Goal: Information Seeking & Learning: Learn about a topic

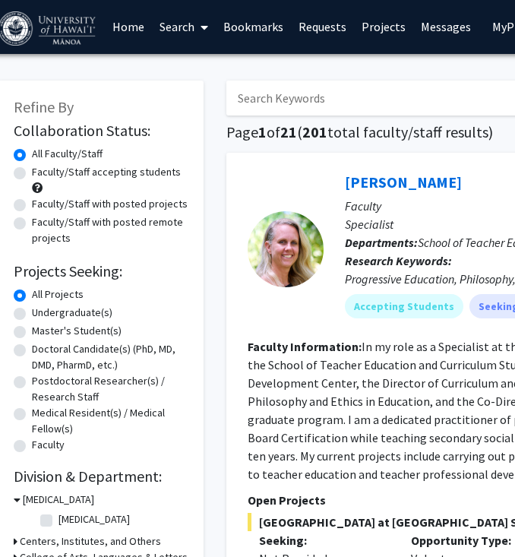
scroll to position [0, 13]
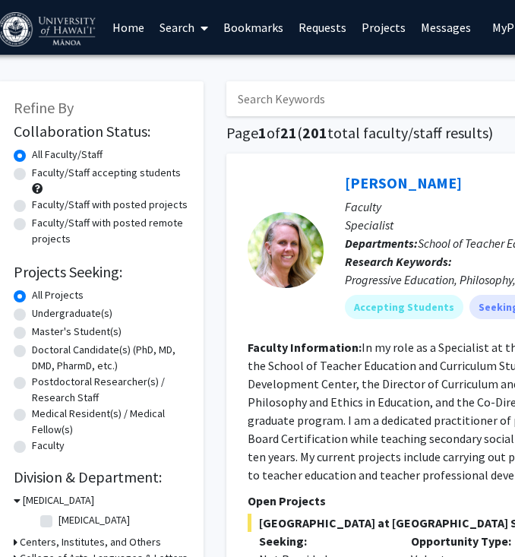
click at [251, 19] on link "Bookmarks" at bounding box center [253, 27] width 75 height 53
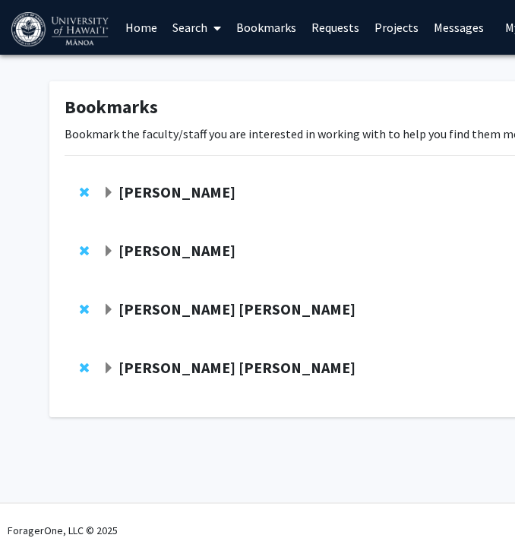
click at [112, 308] on span "Expand Rita Garcia Seoane Bookmark" at bounding box center [109, 310] width 12 height 12
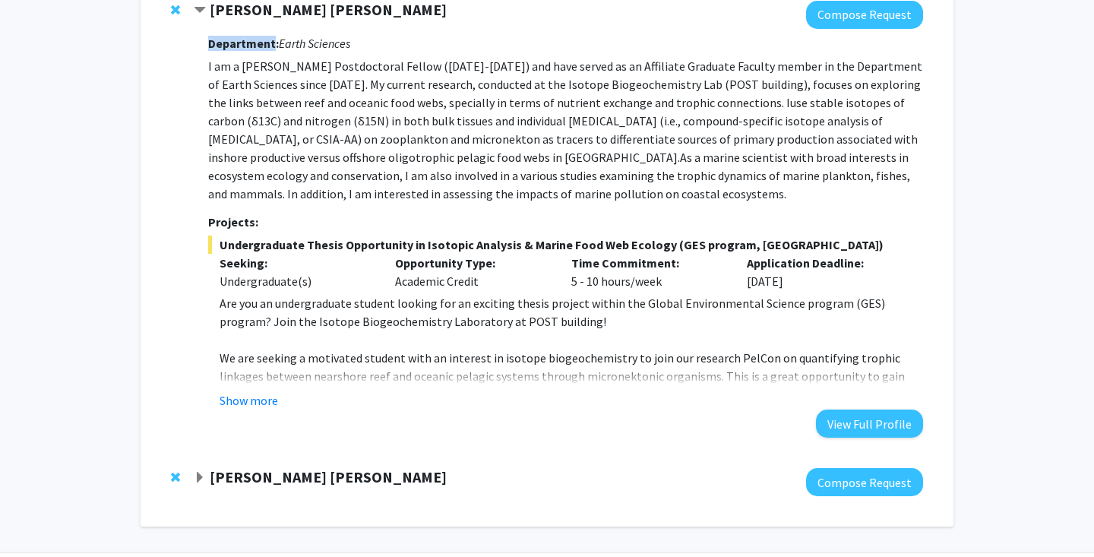
scroll to position [349, 0]
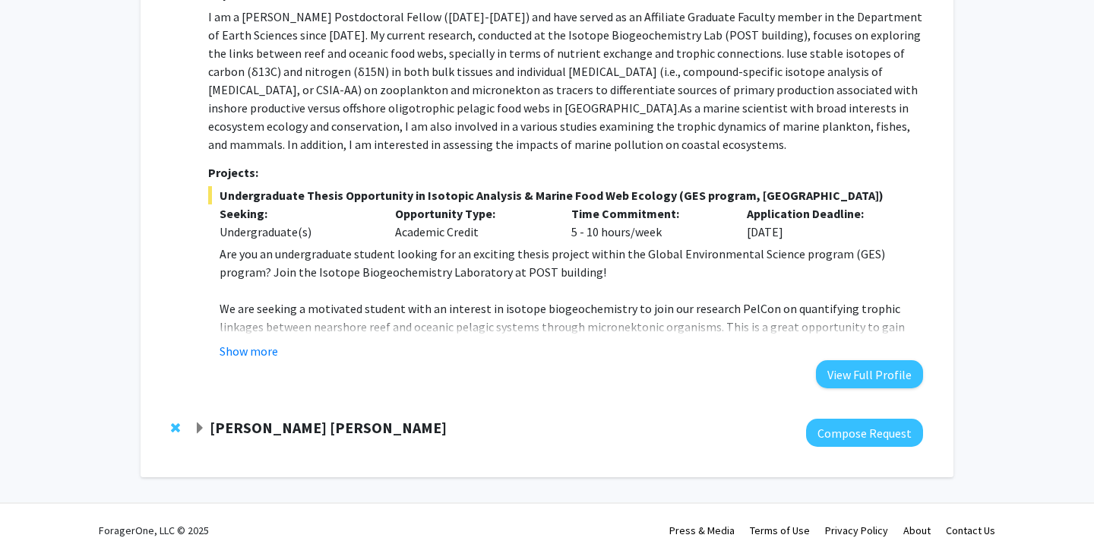
click at [329, 429] on strong "[PERSON_NAME] [PERSON_NAME]" at bounding box center [328, 427] width 237 height 19
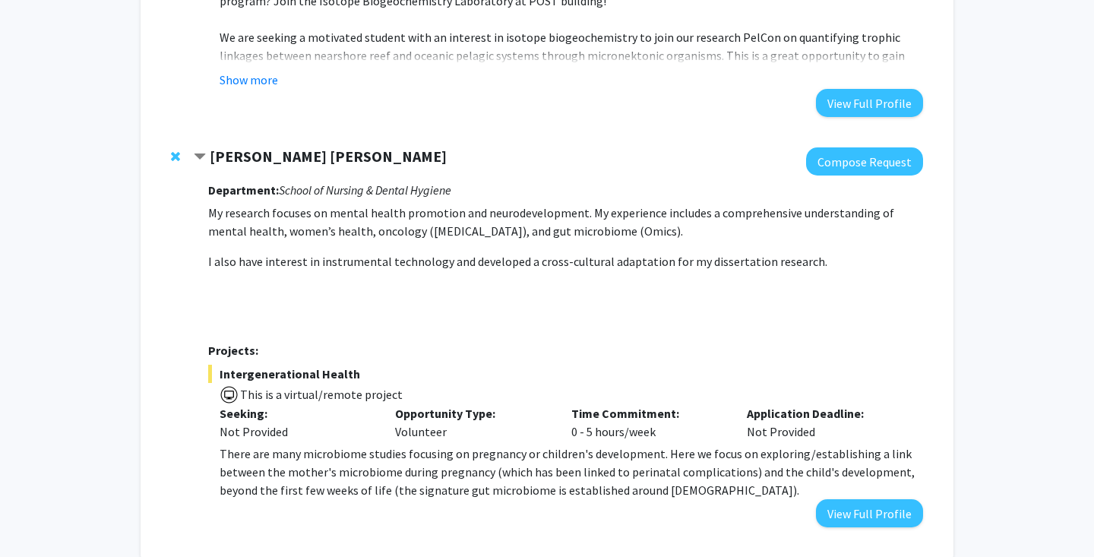
scroll to position [621, 0]
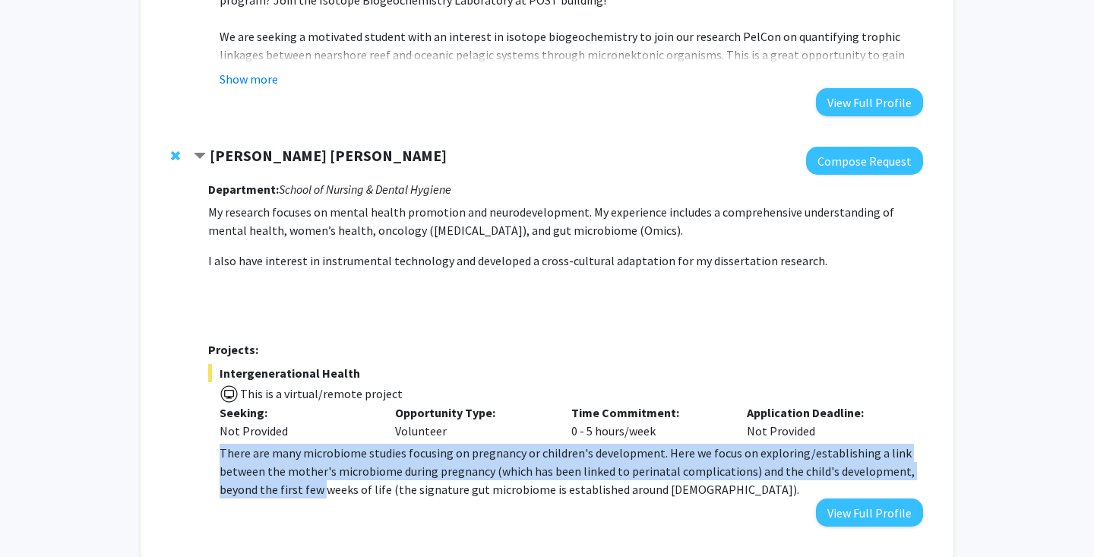
drag, startPoint x: 304, startPoint y: 442, endPoint x: 323, endPoint y: 494, distance: 55.7
click at [323, 494] on div "Intergenerational Health This is a virtual/remote project Seeking: Not Provided…" at bounding box center [565, 431] width 715 height 135
click at [323, 494] on p "There are many microbiome studies focusing on pregnancy or children's developme…" at bounding box center [570, 471] width 703 height 55
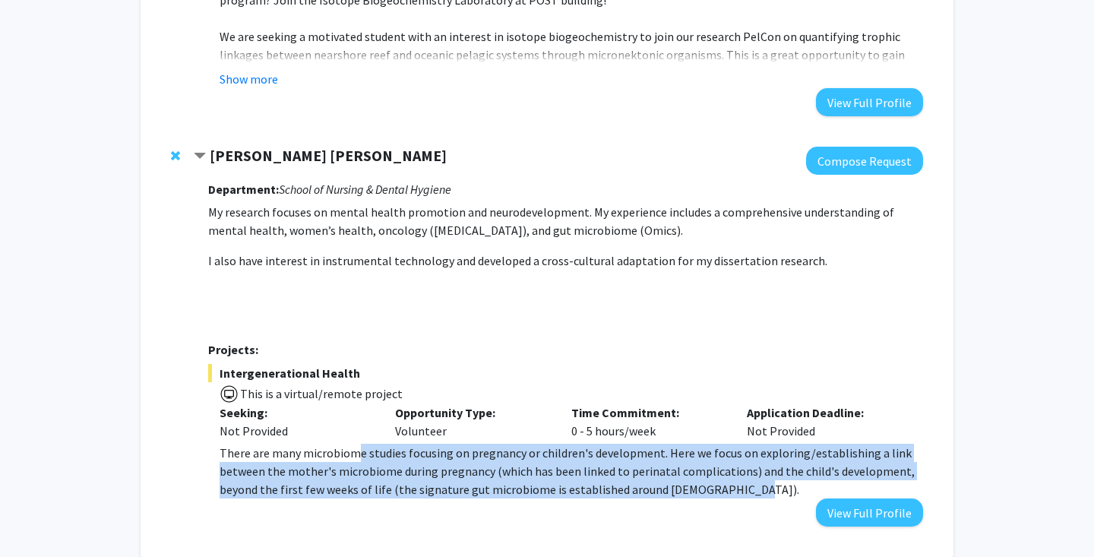
drag, startPoint x: 363, startPoint y: 516, endPoint x: 356, endPoint y: 445, distance: 71.0
click at [356, 445] on div "Department: School of Nursing & Dental Hygiene My research focuses on mental he…" at bounding box center [565, 351] width 715 height 352
click at [356, 445] on p "There are many microbiome studies focusing on pregnancy or children's developme…" at bounding box center [570, 471] width 703 height 55
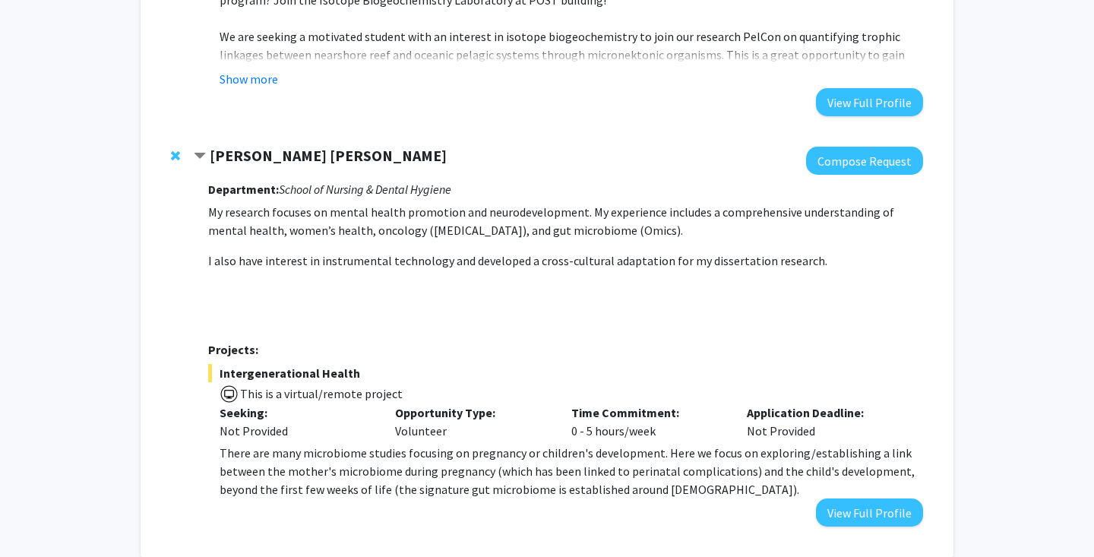
click at [345, 402] on span "This is a virtual/remote project" at bounding box center [565, 393] width 715 height 22
click at [331, 393] on span "This is a virtual/remote project" at bounding box center [320, 393] width 164 height 15
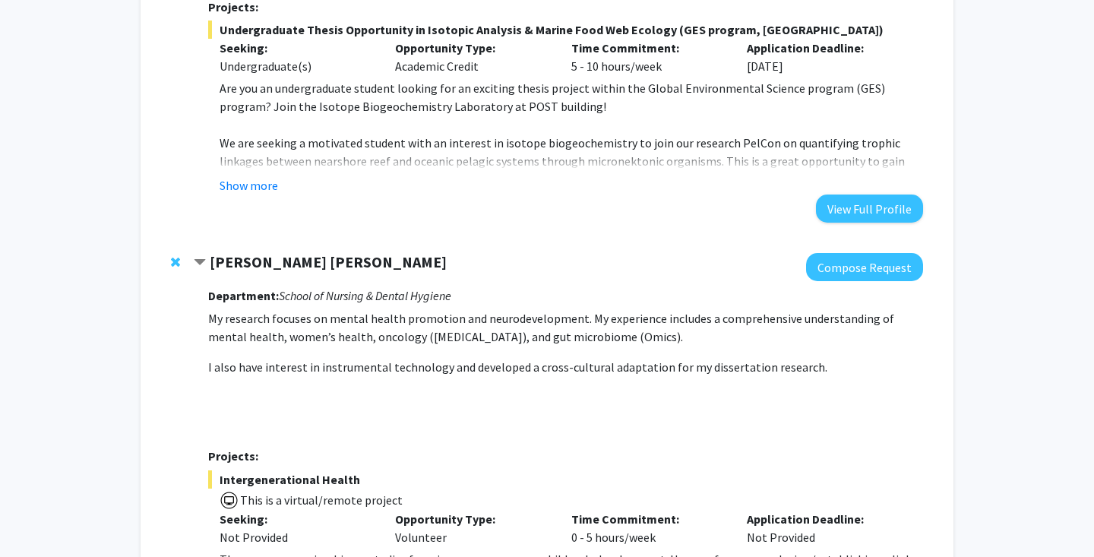
scroll to position [508, 0]
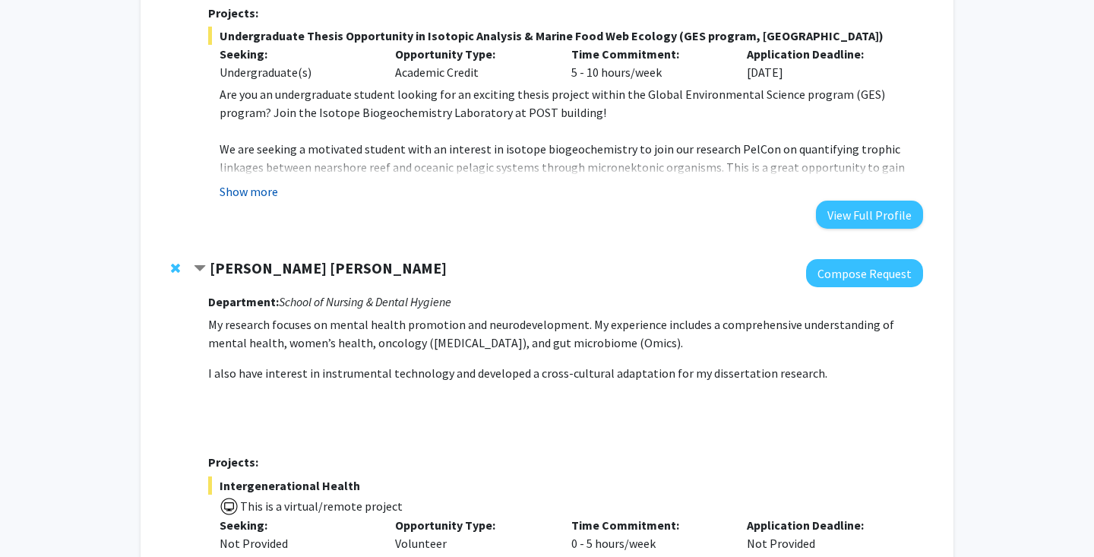
click at [267, 185] on button "Show more" at bounding box center [248, 191] width 58 height 18
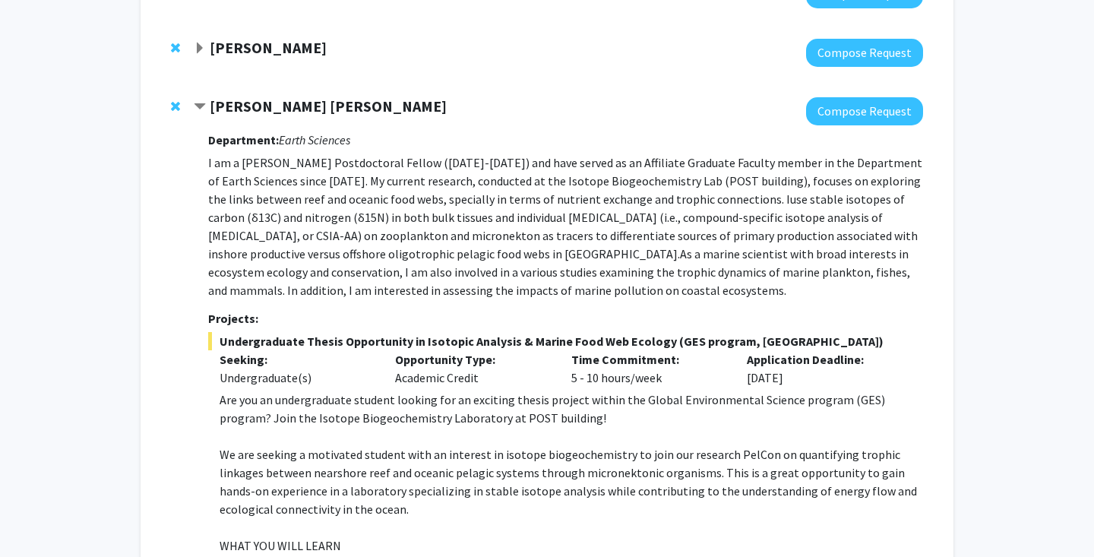
scroll to position [0, 0]
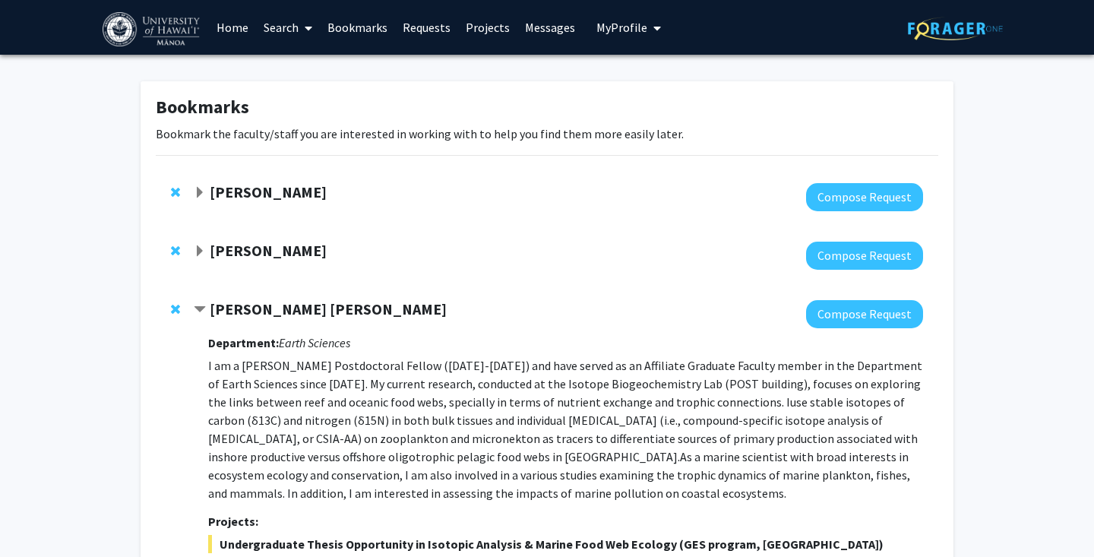
click at [292, 21] on link "Search" at bounding box center [288, 27] width 64 height 53
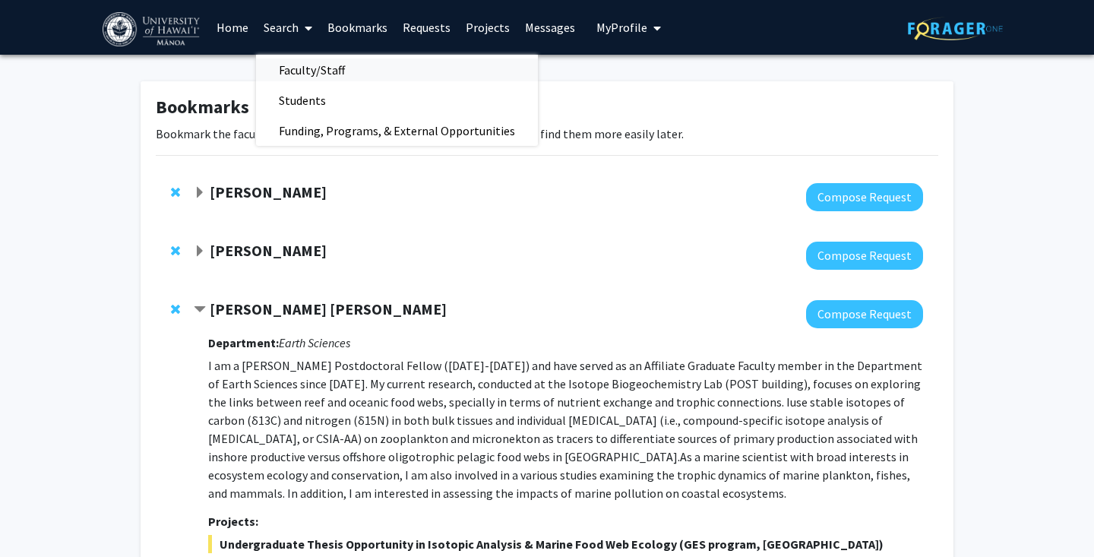
click at [294, 67] on span "Faculty/Staff" at bounding box center [312, 70] width 112 height 30
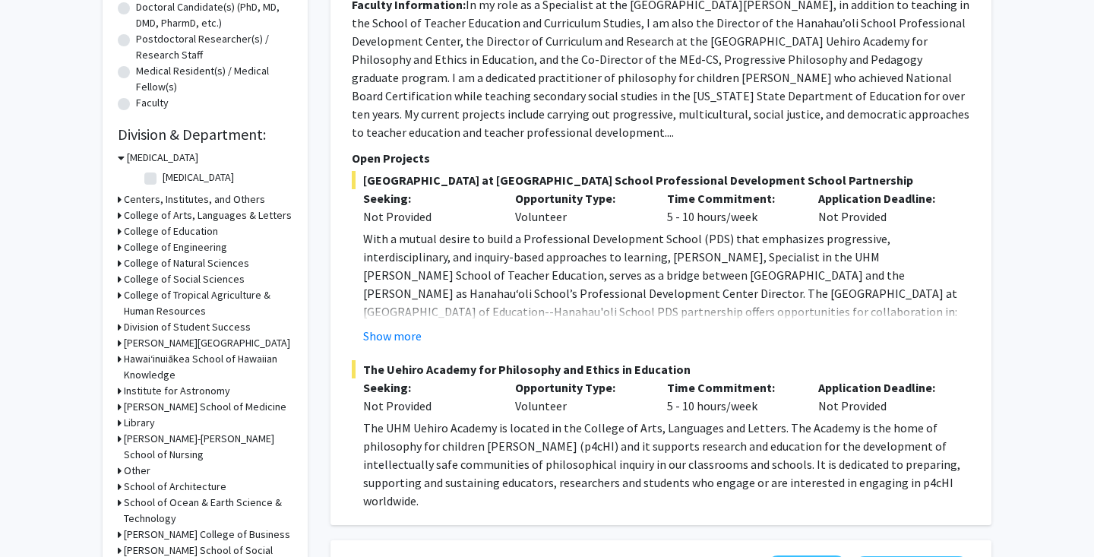
scroll to position [351, 0]
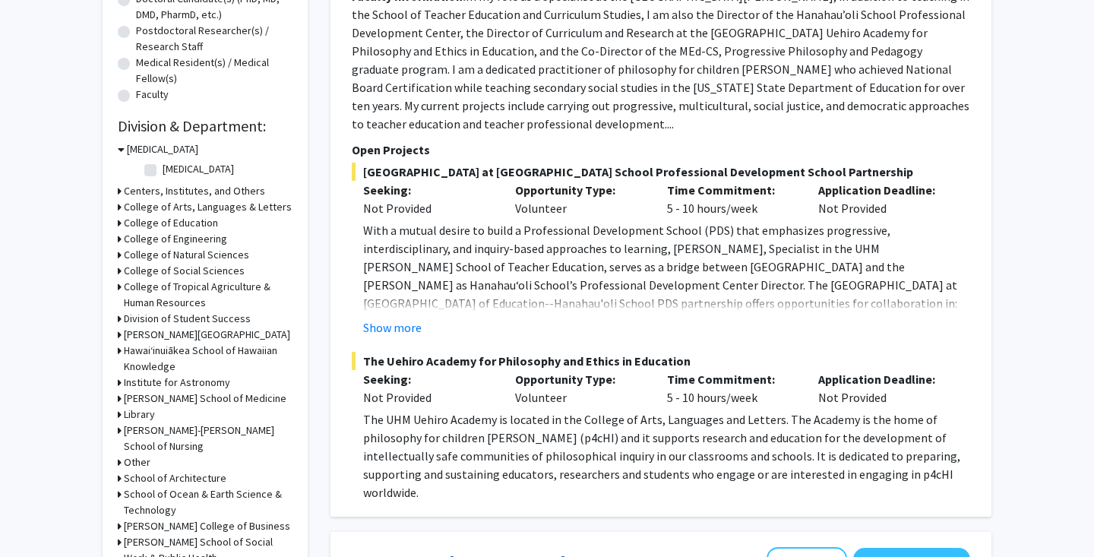
click at [193, 432] on h3 "[PERSON_NAME]-[PERSON_NAME] School of Nursing" at bounding box center [208, 438] width 169 height 32
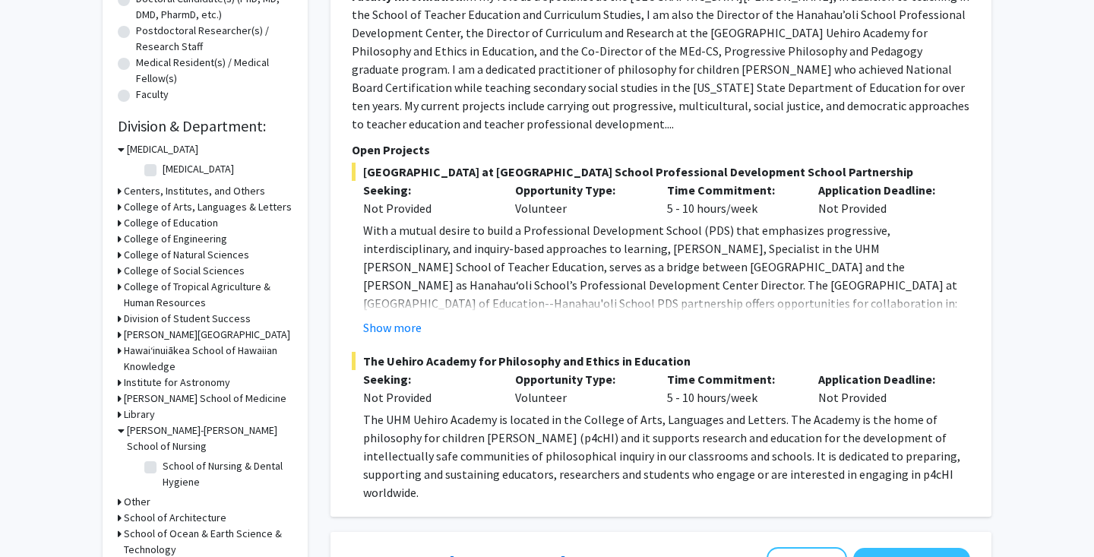
click at [161, 462] on fg-checkbox "School of Nursing & Dental Hygiene School of Nursing & Dental Hygiene" at bounding box center [216, 474] width 144 height 32
click at [157, 462] on fg-checkbox "School of Nursing & Dental Hygiene School of Nursing & Dental Hygiene" at bounding box center [216, 474] width 144 height 32
click at [163, 462] on label "School of Nursing & Dental Hygiene" at bounding box center [226, 474] width 126 height 32
click at [163, 462] on input "School of Nursing & Dental Hygiene" at bounding box center [168, 463] width 10 height 10
checkbox input "true"
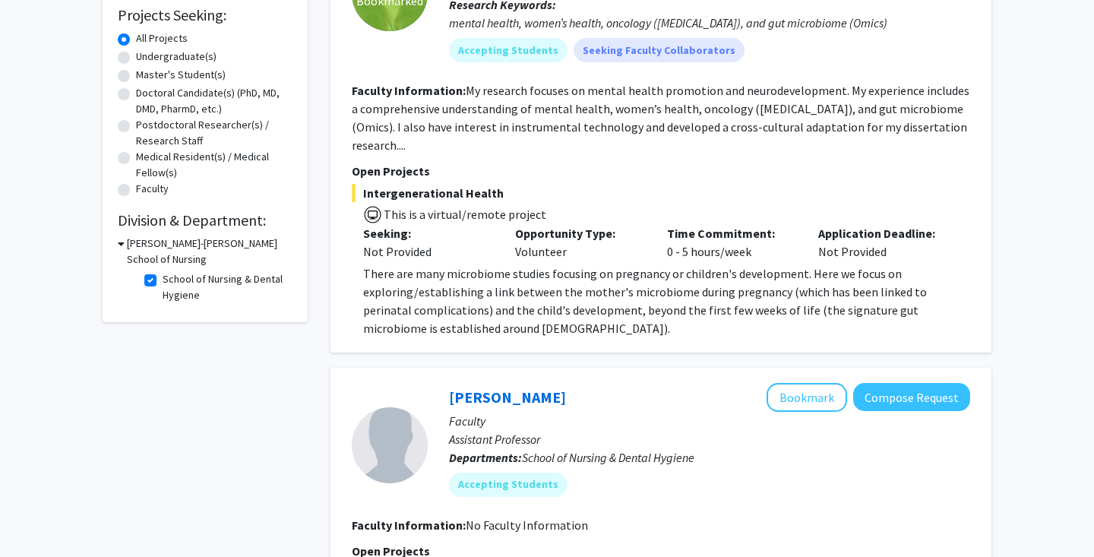
scroll to position [257, 0]
click at [472, 201] on span "This is a virtual/remote project" at bounding box center [661, 212] width 618 height 22
click at [469, 183] on span "Intergenerational Health" at bounding box center [661, 192] width 618 height 18
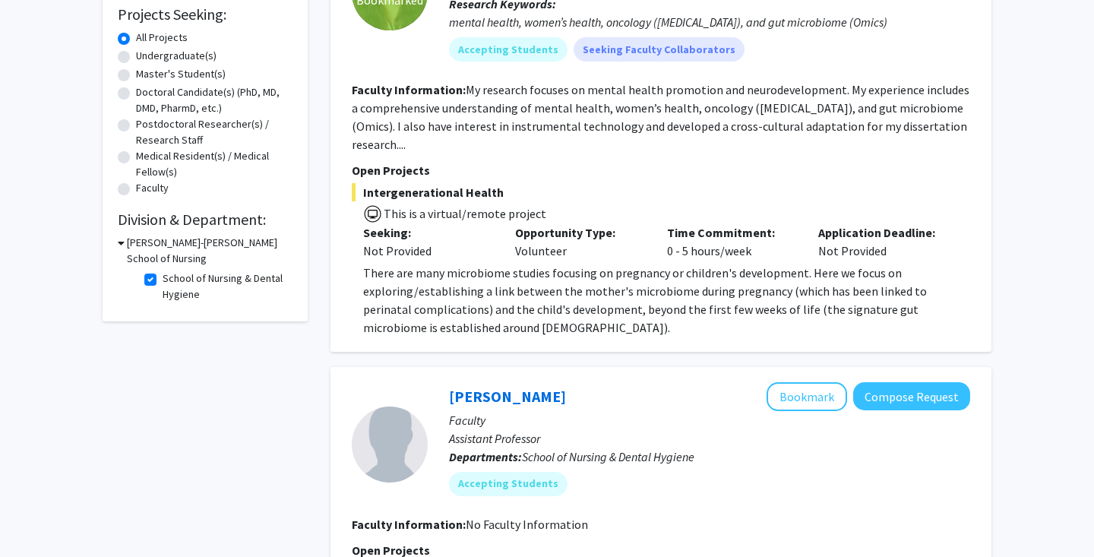
click at [469, 183] on span "Intergenerational Health" at bounding box center [661, 192] width 618 height 18
click at [506, 284] on p "There are many microbiome studies focusing on pregnancy or children's developme…" at bounding box center [666, 300] width 607 height 73
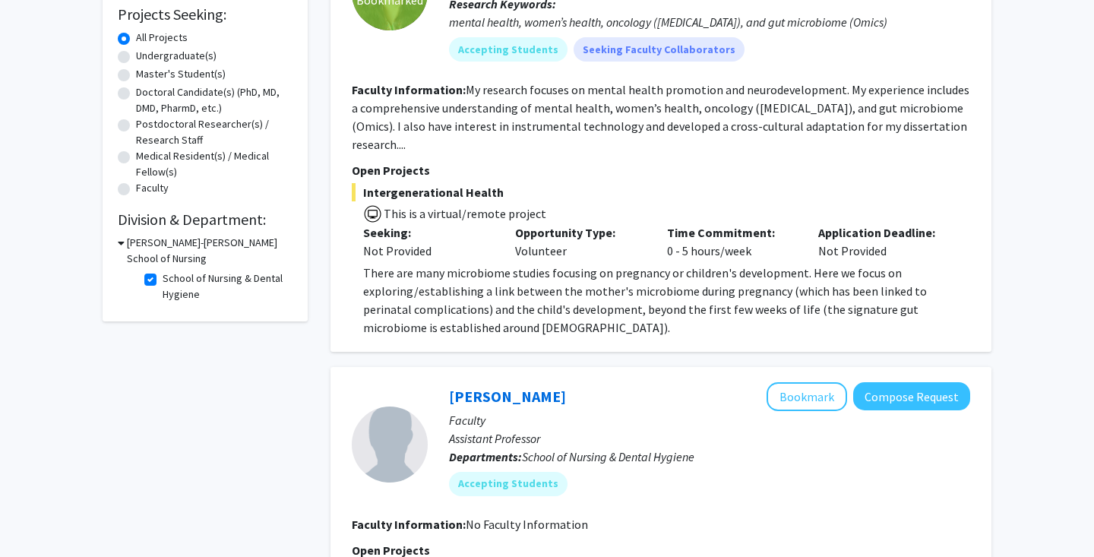
click at [514, 121] on fg-read-more "My research focuses on mental health promotion and neurodevelopment. My experie…" at bounding box center [660, 117] width 617 height 70
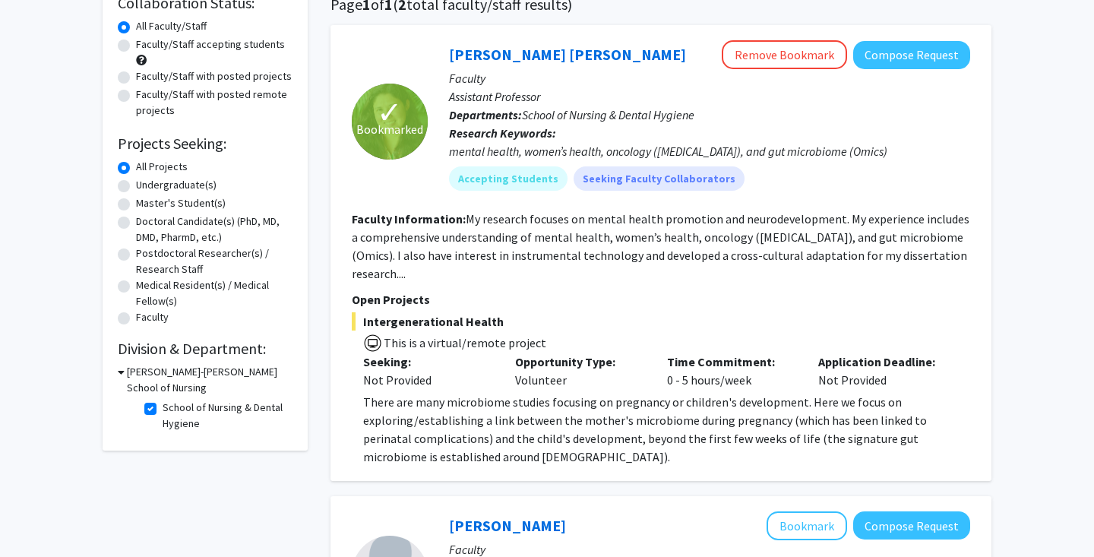
scroll to position [125, 0]
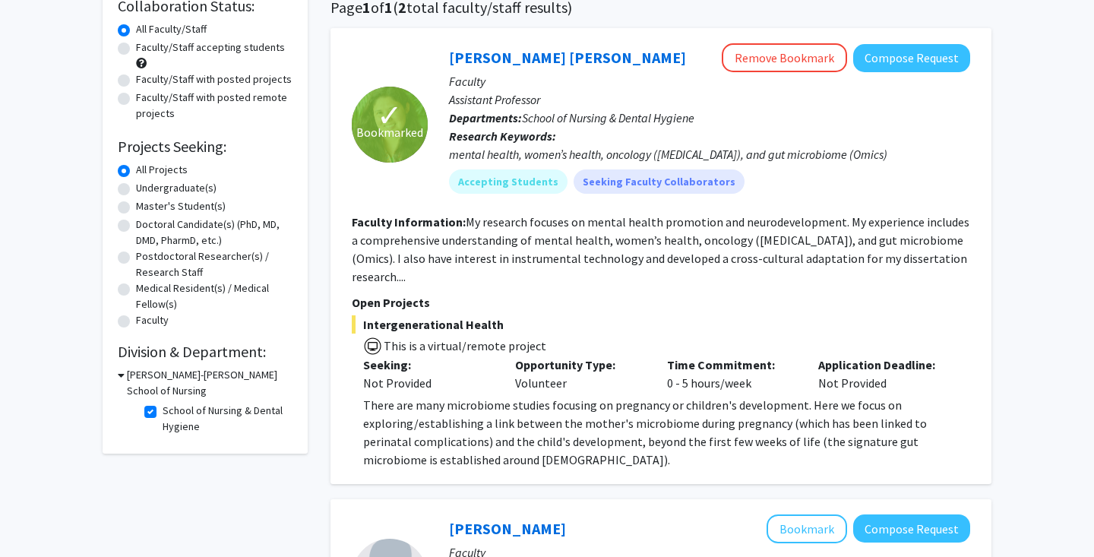
click at [514, 136] on p "Research Keywords: mental health, women’s health, oncology ([MEDICAL_DATA]), an…" at bounding box center [709, 145] width 521 height 36
click at [514, 62] on link "[PERSON_NAME] [PERSON_NAME]" at bounding box center [567, 57] width 237 height 19
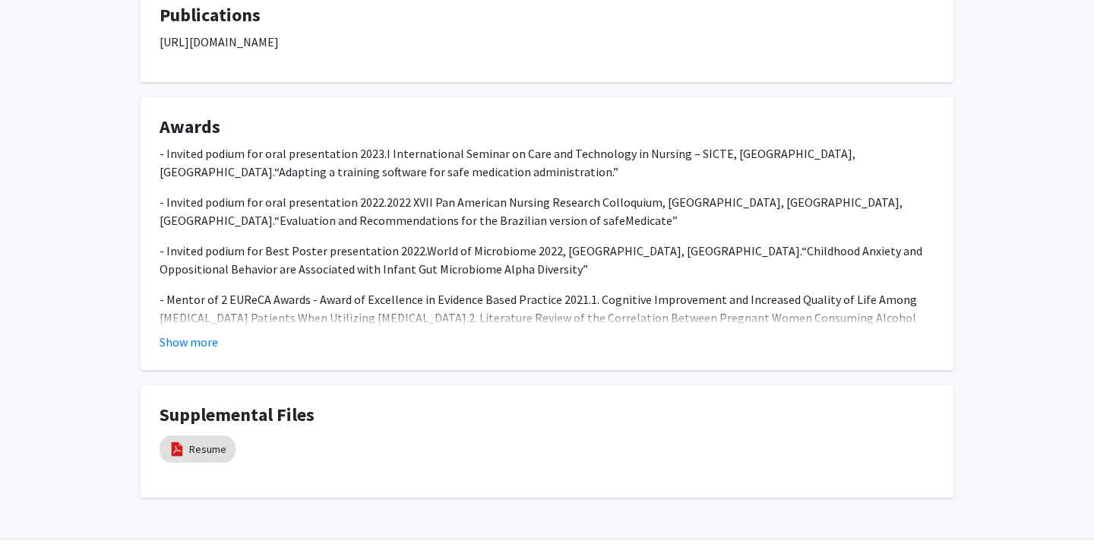
scroll to position [862, 0]
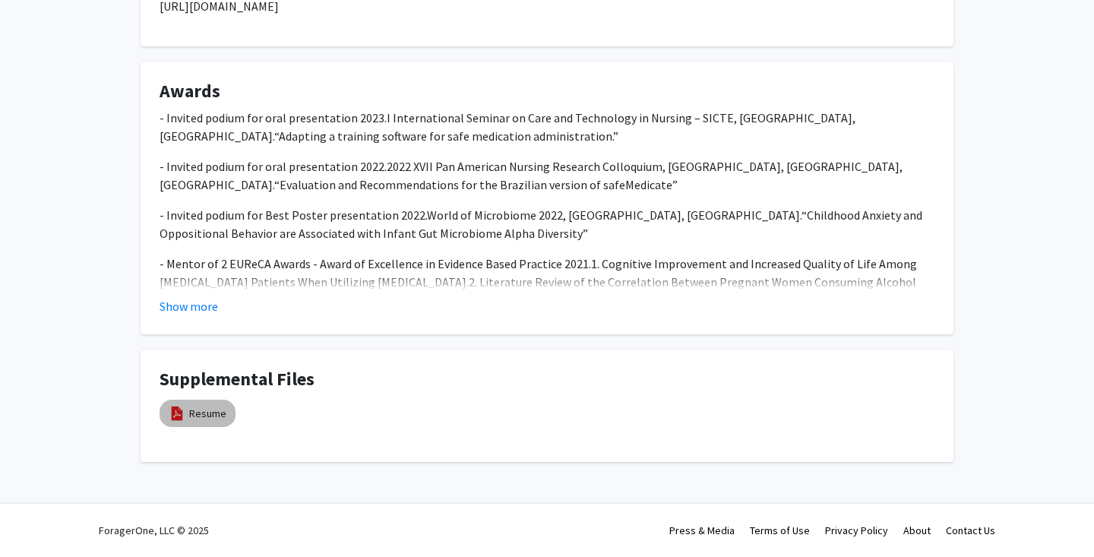
click at [216, 403] on mat-chip "Resume" at bounding box center [197, 412] width 76 height 27
click at [210, 422] on mat-chip "Resume" at bounding box center [197, 412] width 76 height 27
click at [210, 418] on link "Resume" at bounding box center [207, 414] width 37 height 16
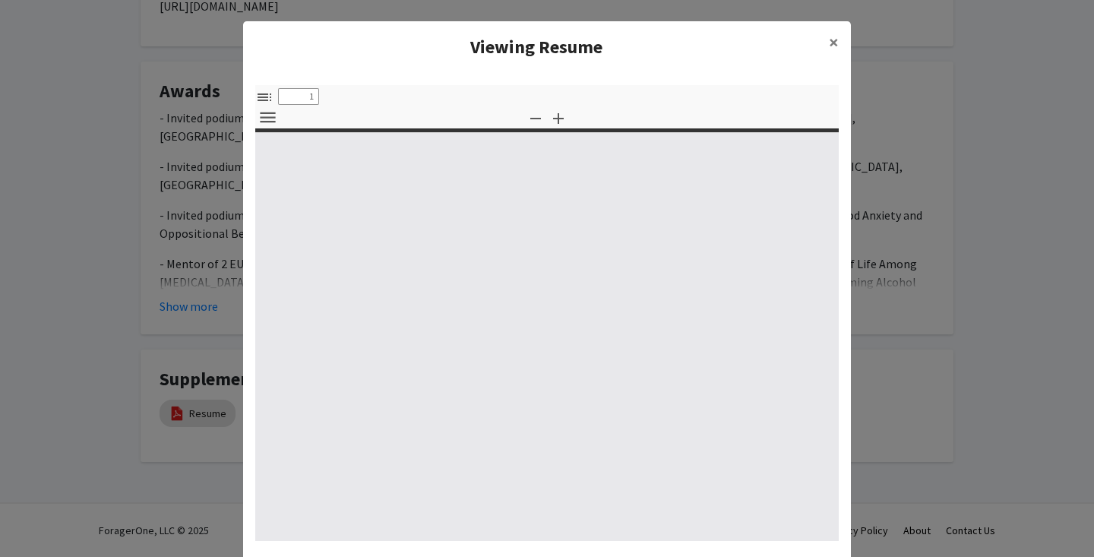
select select "custom"
type input "0"
select select "custom"
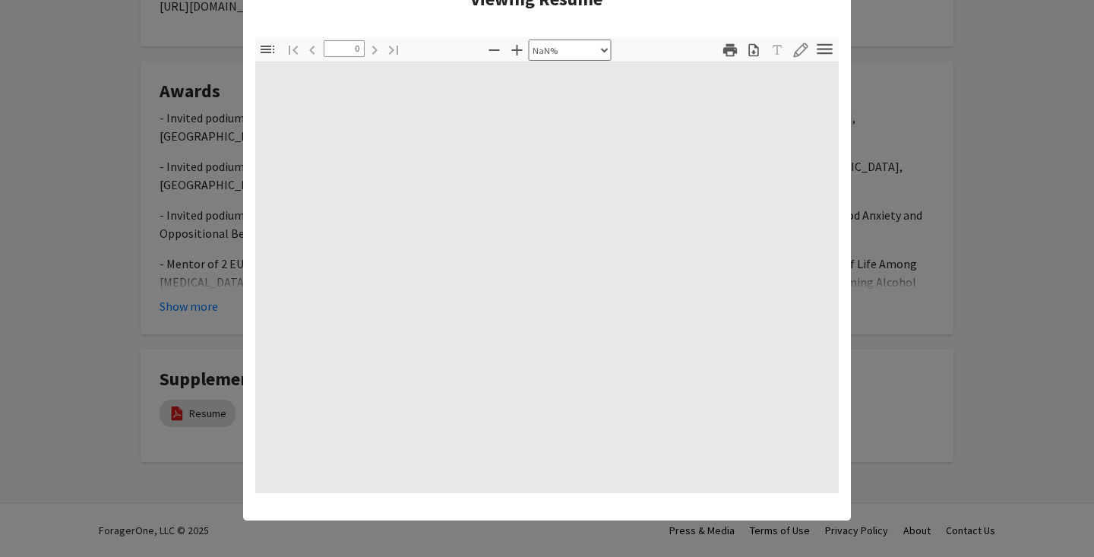
type input "1"
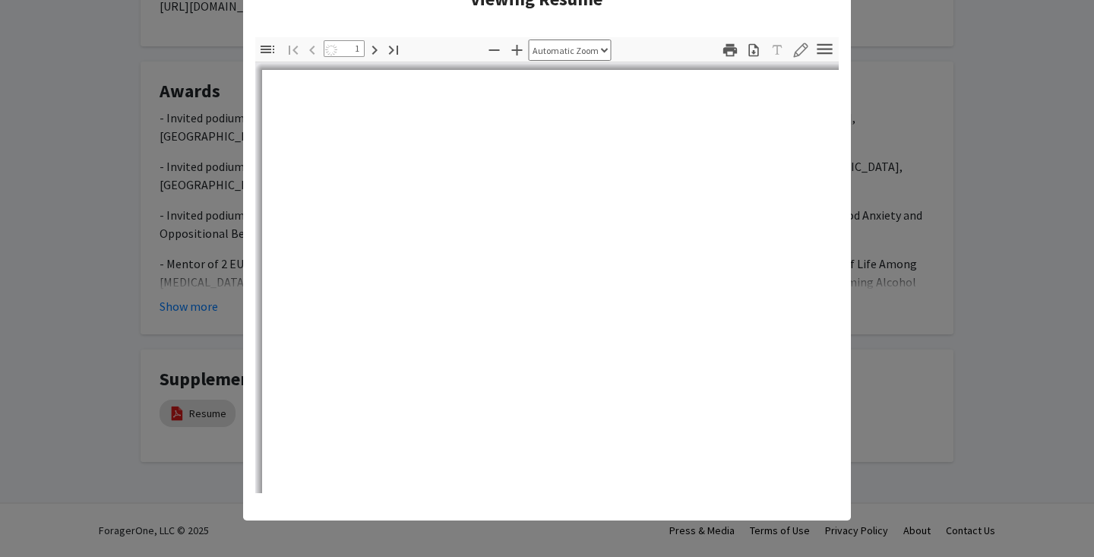
select select "auto"
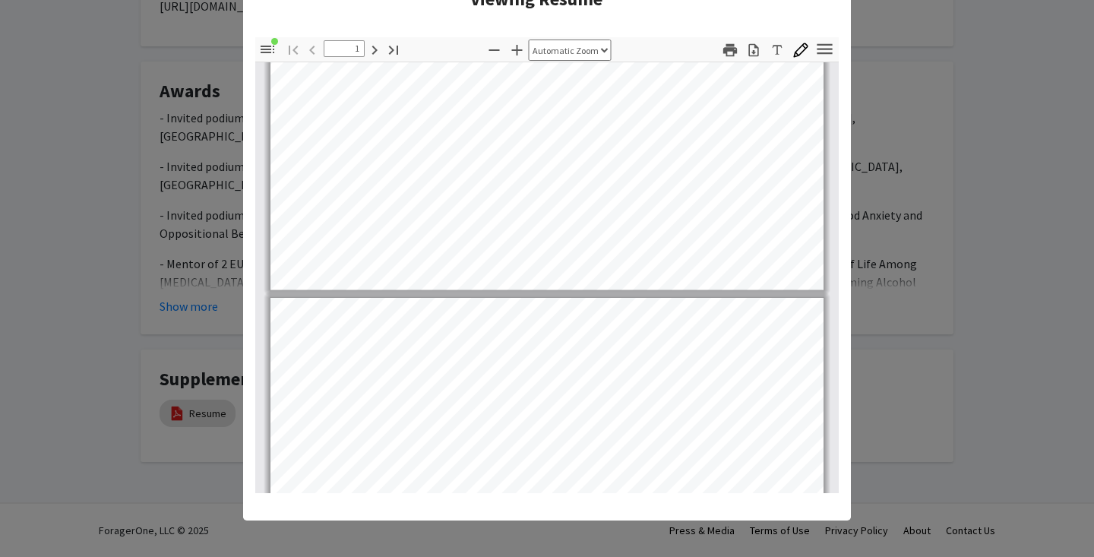
scroll to position [497, 0]
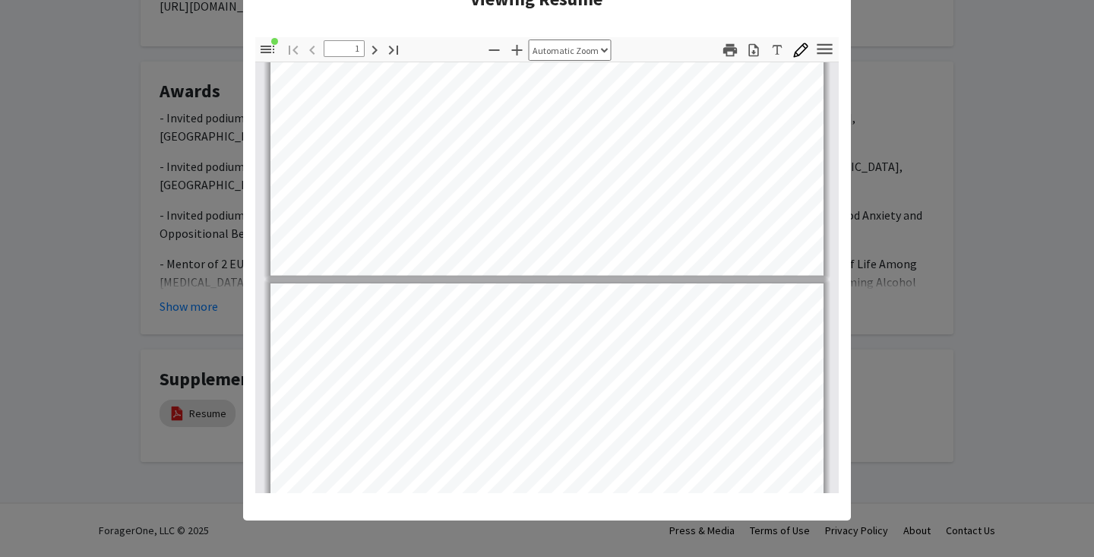
type input "2"
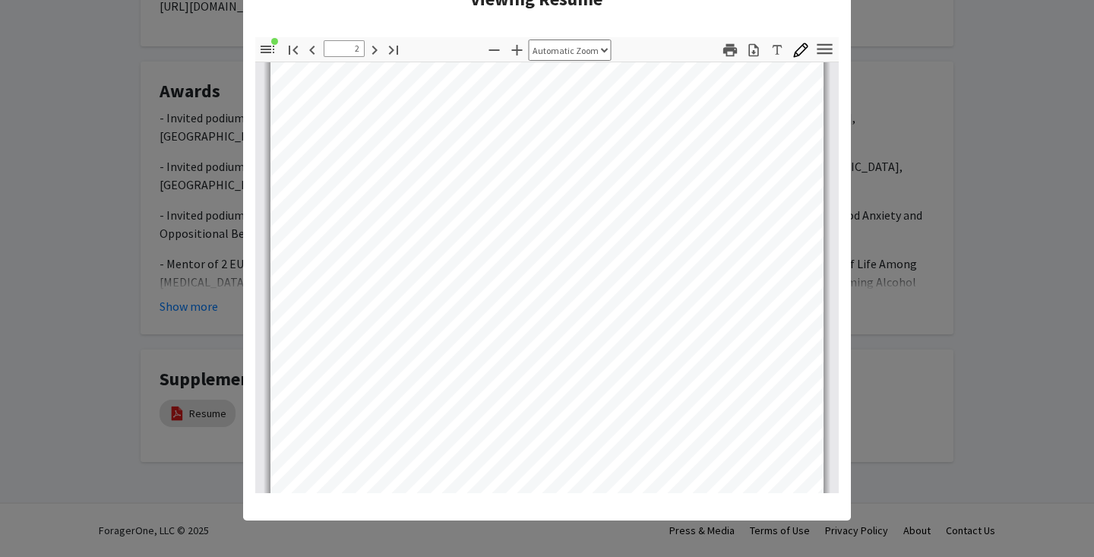
scroll to position [881, 0]
select select "page-width"
type input "6"
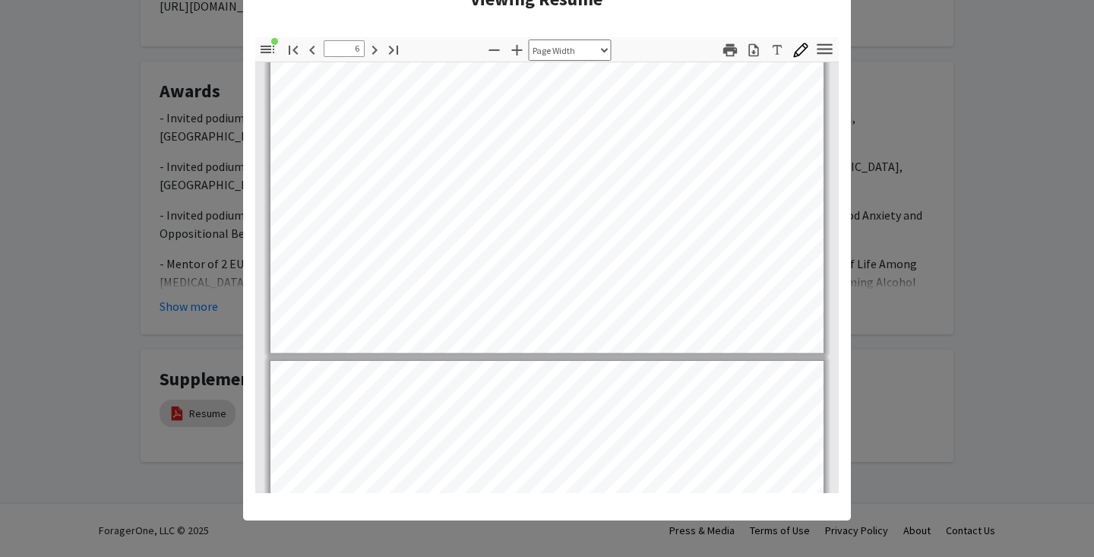
scroll to position [4050, 0]
click at [514, 181] on modal-container "Viewing Resume × Thumbnails Document Outline Attachments Layers Current Outline…" at bounding box center [547, 278] width 1094 height 557
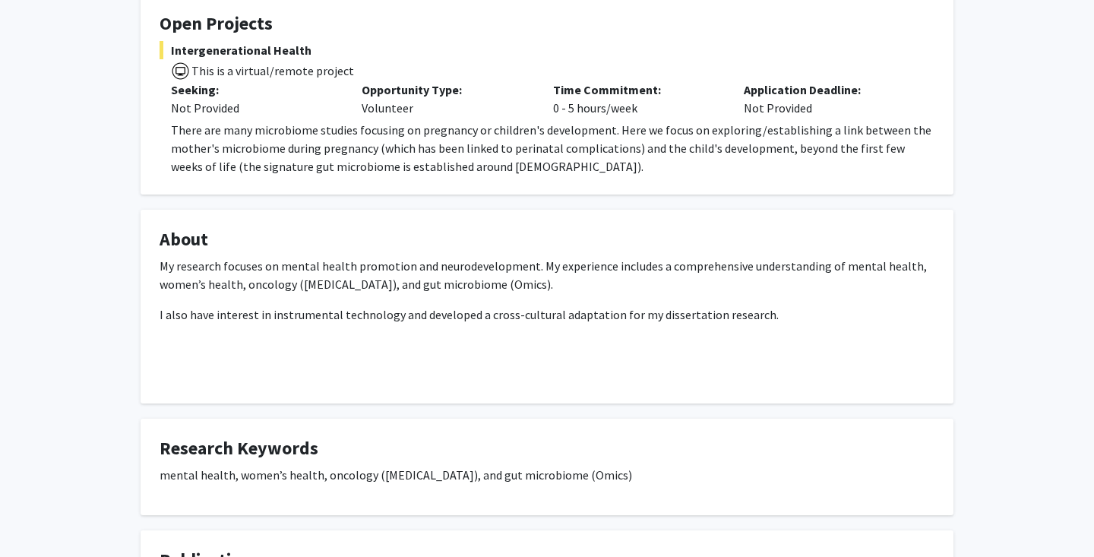
scroll to position [266, 0]
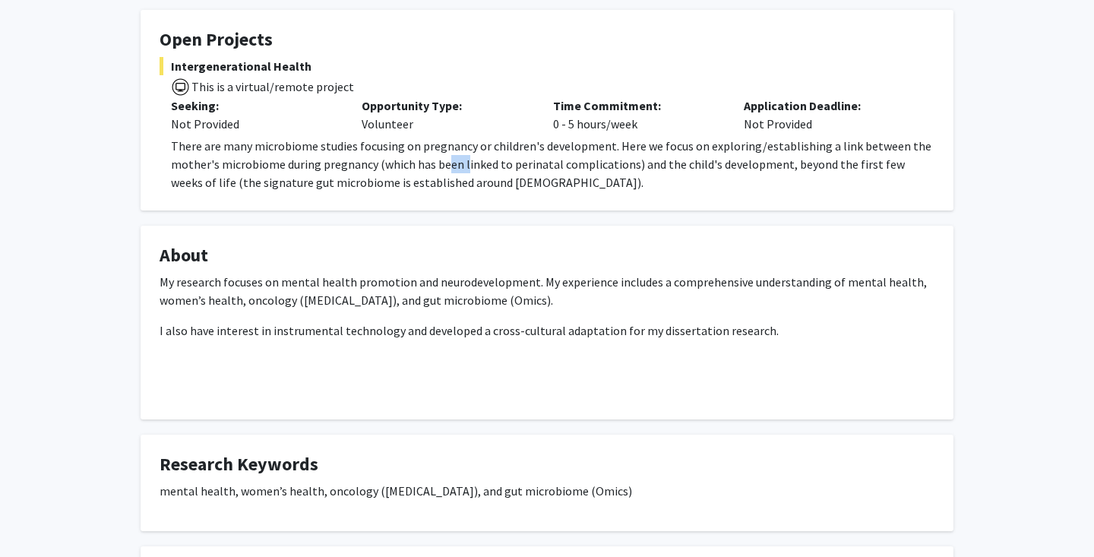
drag, startPoint x: 446, startPoint y: 165, endPoint x: 464, endPoint y: 170, distance: 19.0
click at [464, 170] on p "There are many microbiome studies focusing on pregnancy or children's developme…" at bounding box center [552, 164] width 763 height 55
click at [467, 172] on p "There are many microbiome studies focusing on pregnancy or children's developme…" at bounding box center [552, 164] width 763 height 55
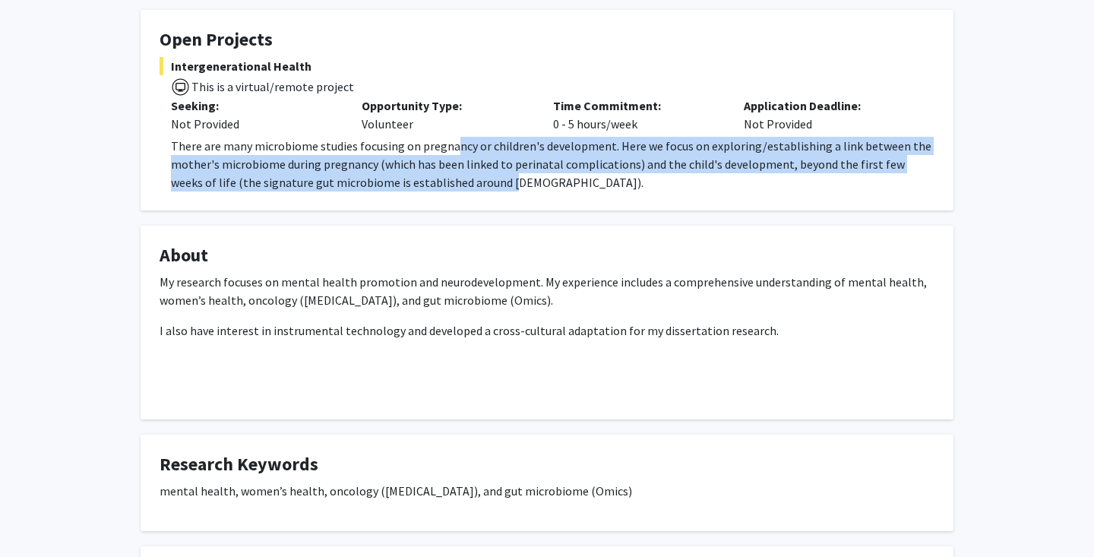
drag, startPoint x: 455, startPoint y: 143, endPoint x: 466, endPoint y: 194, distance: 52.1
click at [466, 194] on fg-card "Open Projects Intergenerational Health This is a virtual/remote project Seeking…" at bounding box center [547, 110] width 813 height 201
click at [501, 185] on p "There are many microbiome studies focusing on pregnancy or children's developme…" at bounding box center [552, 164] width 763 height 55
drag, startPoint x: 501, startPoint y: 185, endPoint x: 473, endPoint y: 150, distance: 44.2
click at [473, 150] on p "There are many microbiome studies focusing on pregnancy or children's developme…" at bounding box center [552, 164] width 763 height 55
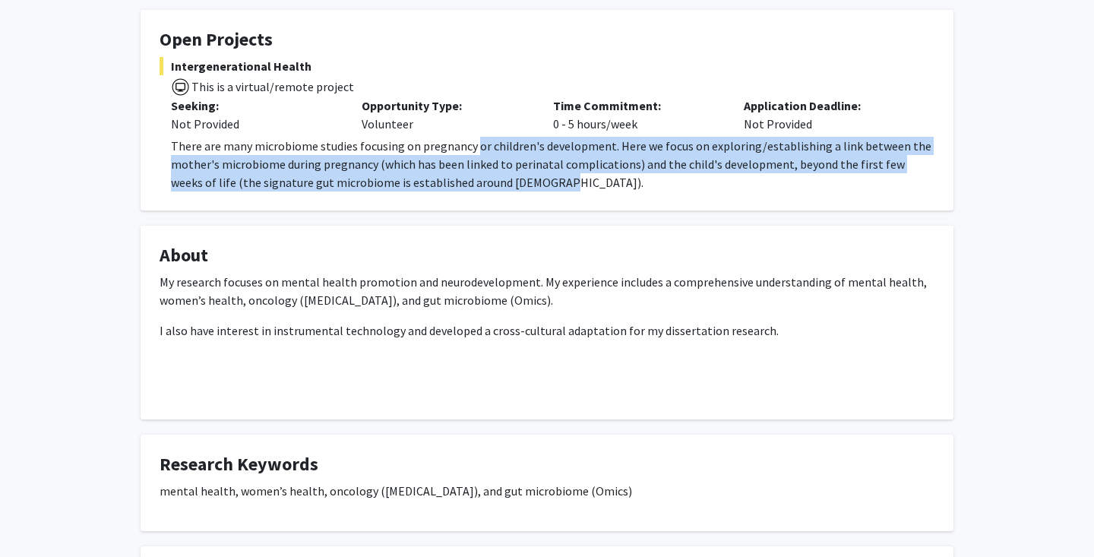
click at [473, 150] on p "There are many microbiome studies focusing on pregnancy or children's developme…" at bounding box center [552, 164] width 763 height 55
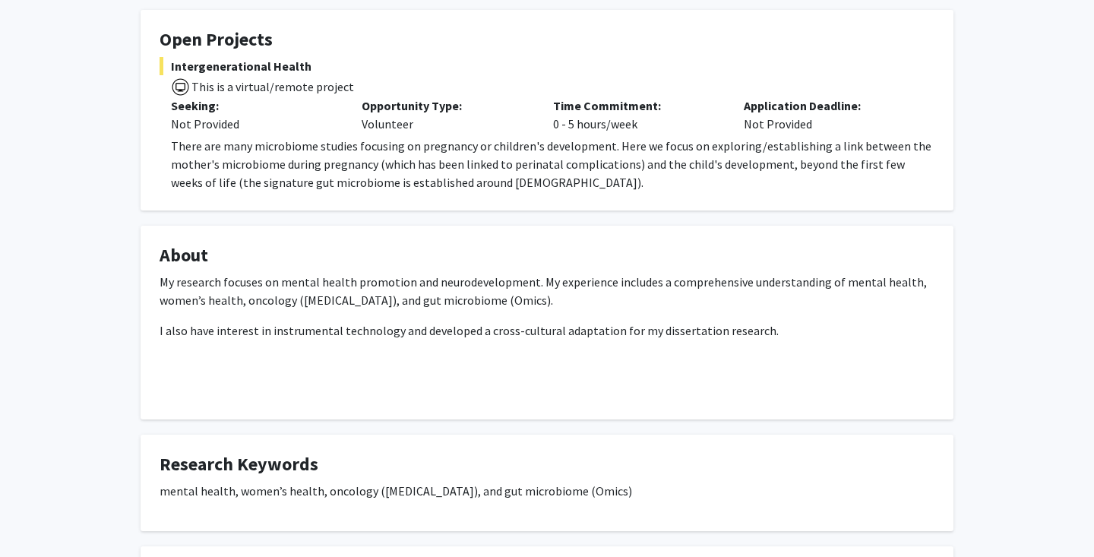
click at [181, 90] on img at bounding box center [180, 86] width 19 height 19
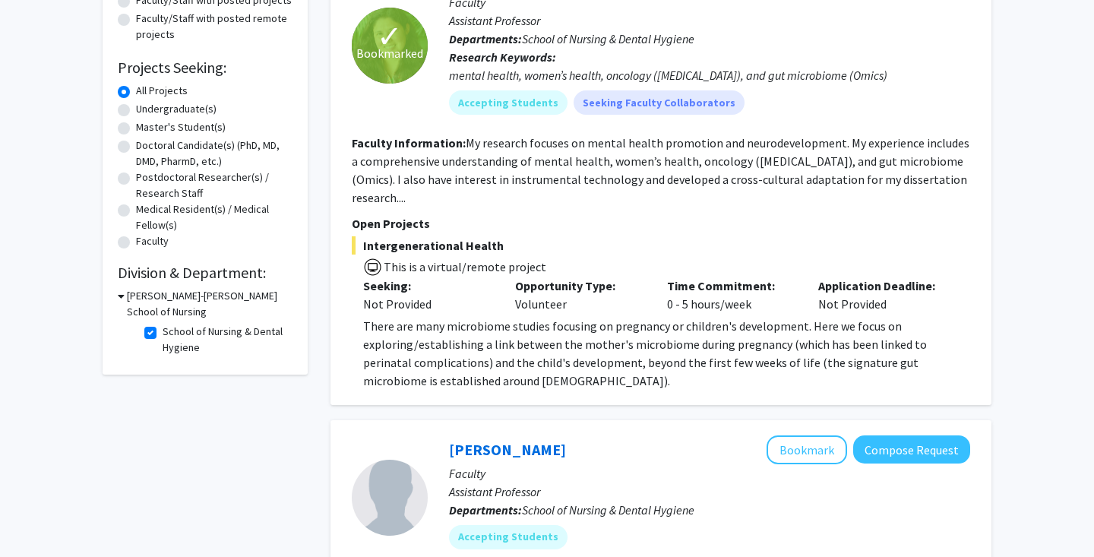
scroll to position [207, 0]
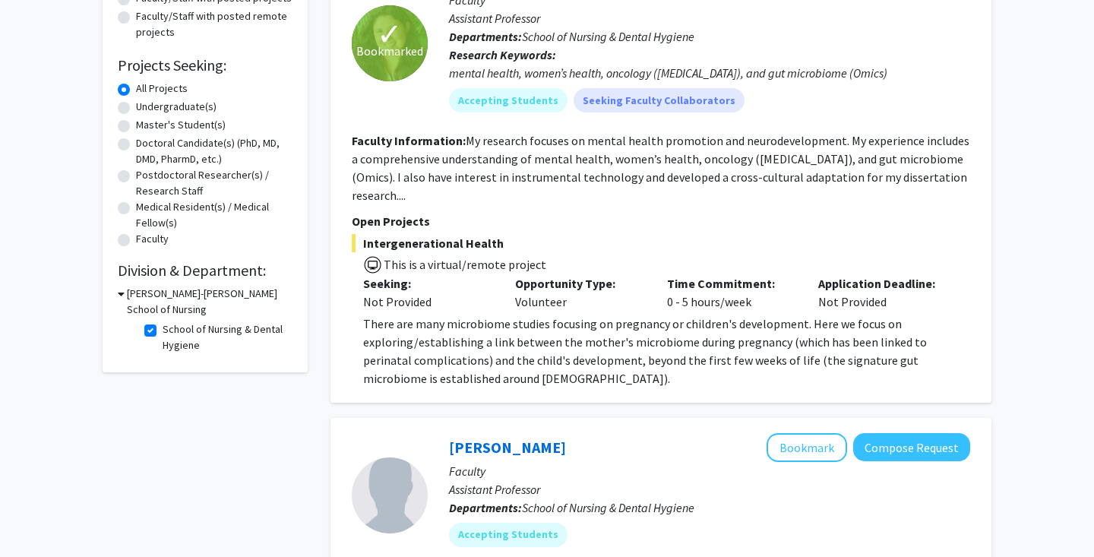
click at [163, 326] on label "School of Nursing & Dental Hygiene" at bounding box center [226, 337] width 126 height 32
click at [163, 326] on input "School of Nursing & Dental Hygiene" at bounding box center [168, 326] width 10 height 10
checkbox input "false"
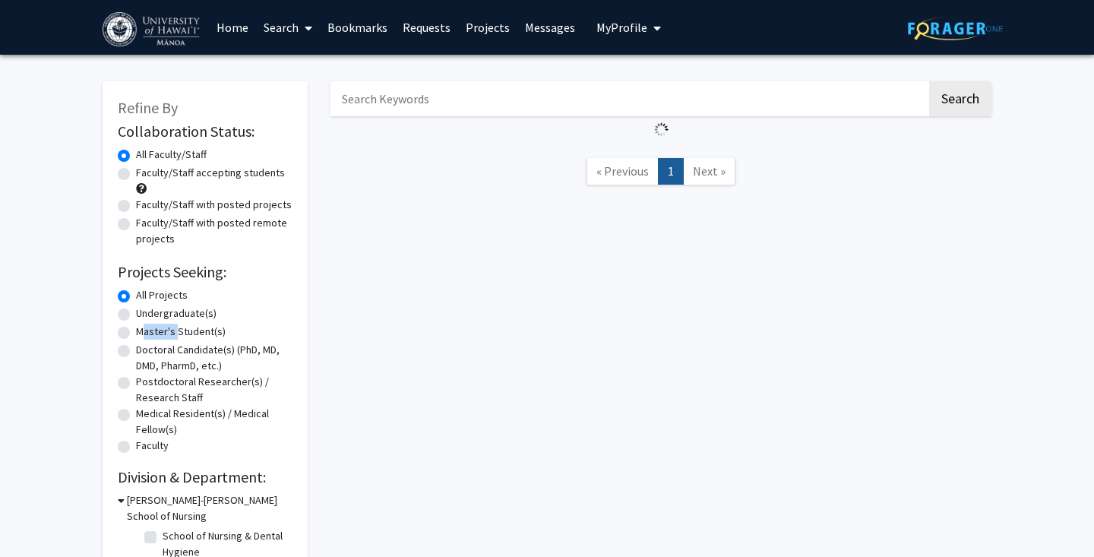
click at [147, 326] on label "Master's Student(s)" at bounding box center [181, 332] width 90 height 16
click at [146, 326] on input "Master's Student(s)" at bounding box center [141, 329] width 10 height 10
radio input "true"
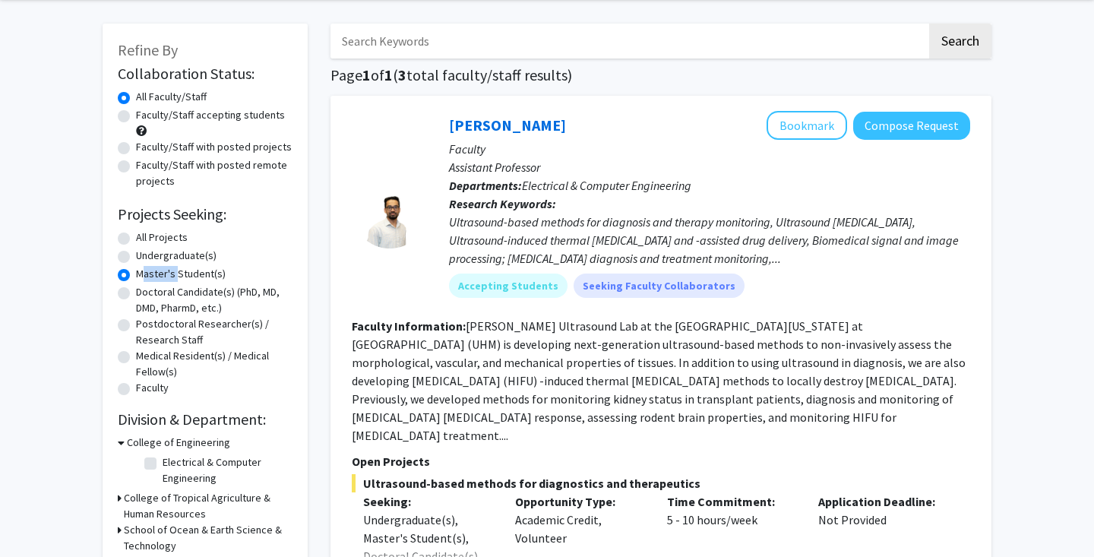
scroll to position [73, 0]
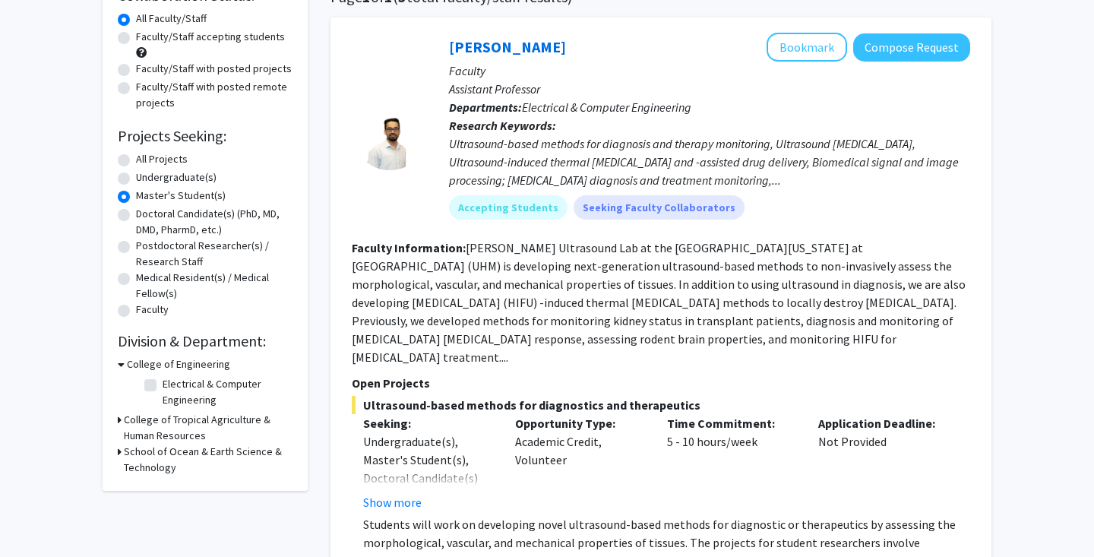
scroll to position [138, 0]
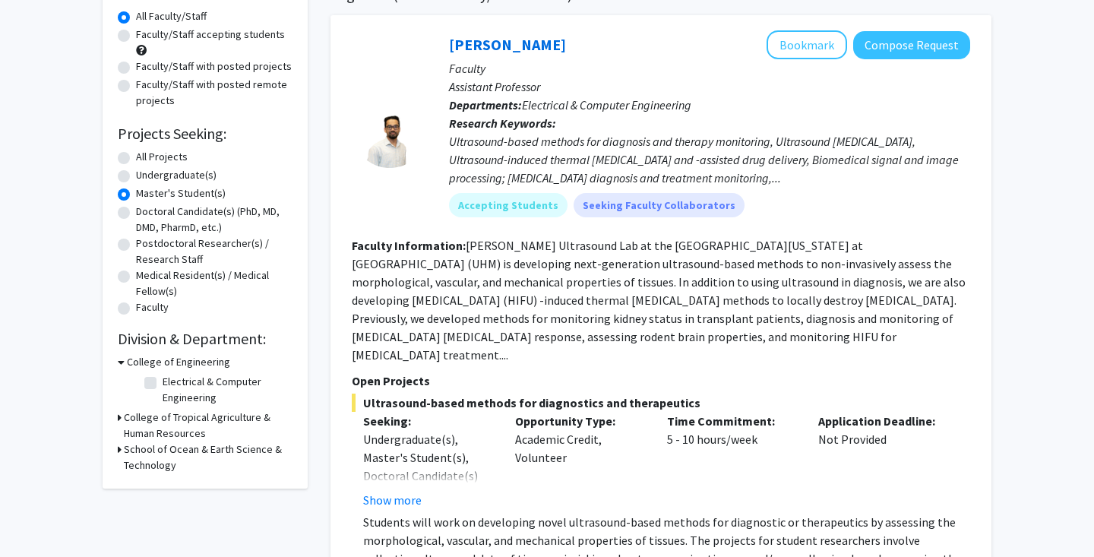
click at [136, 159] on label "All Projects" at bounding box center [162, 157] width 52 height 16
click at [136, 159] on input "All Projects" at bounding box center [141, 154] width 10 height 10
radio input "true"
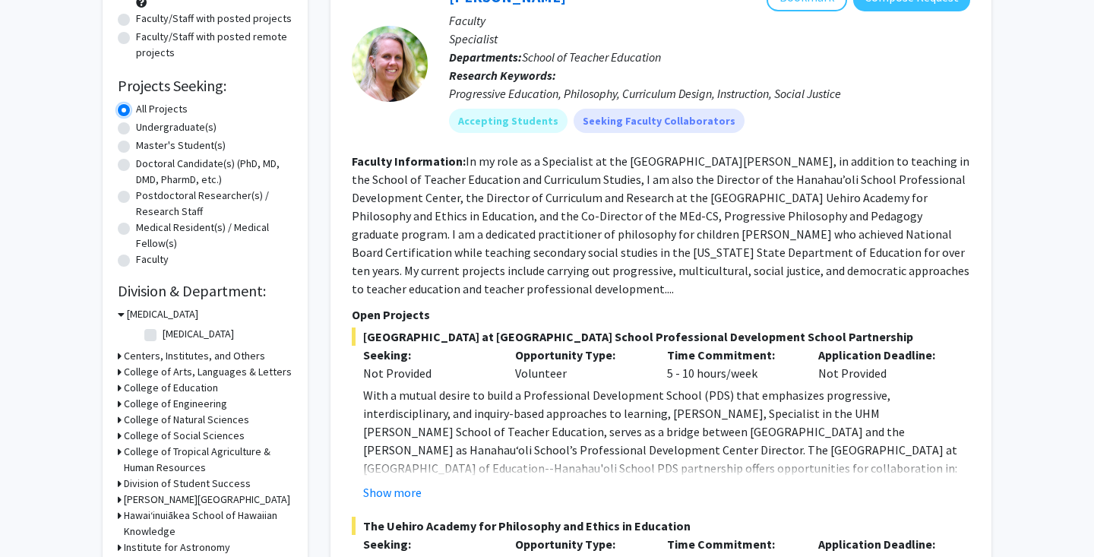
scroll to position [191, 0]
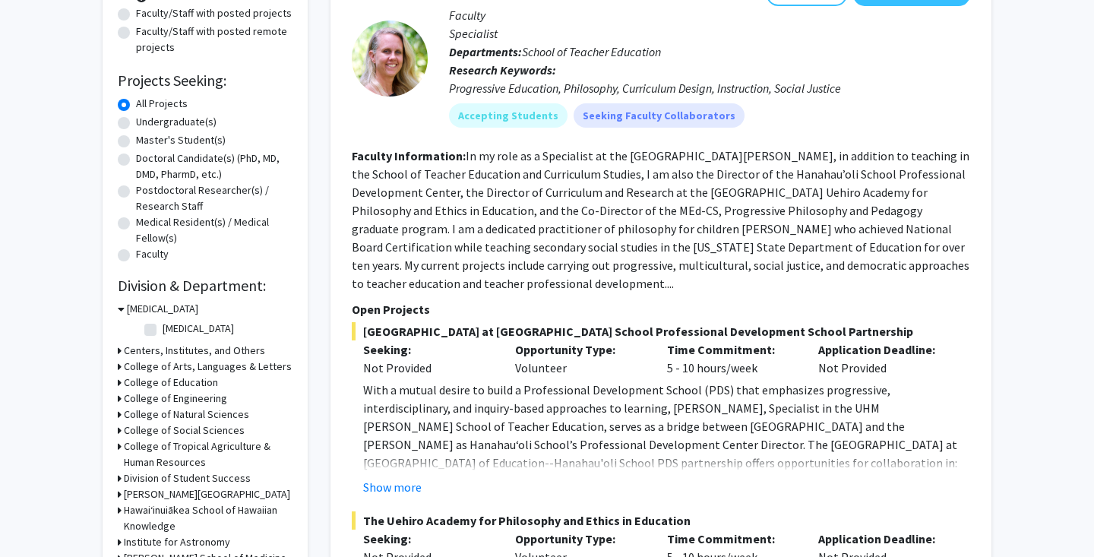
click at [141, 125] on label "Undergraduate(s)" at bounding box center [176, 122] width 81 height 16
click at [141, 124] on input "Undergraduate(s)" at bounding box center [141, 119] width 10 height 10
radio input "true"
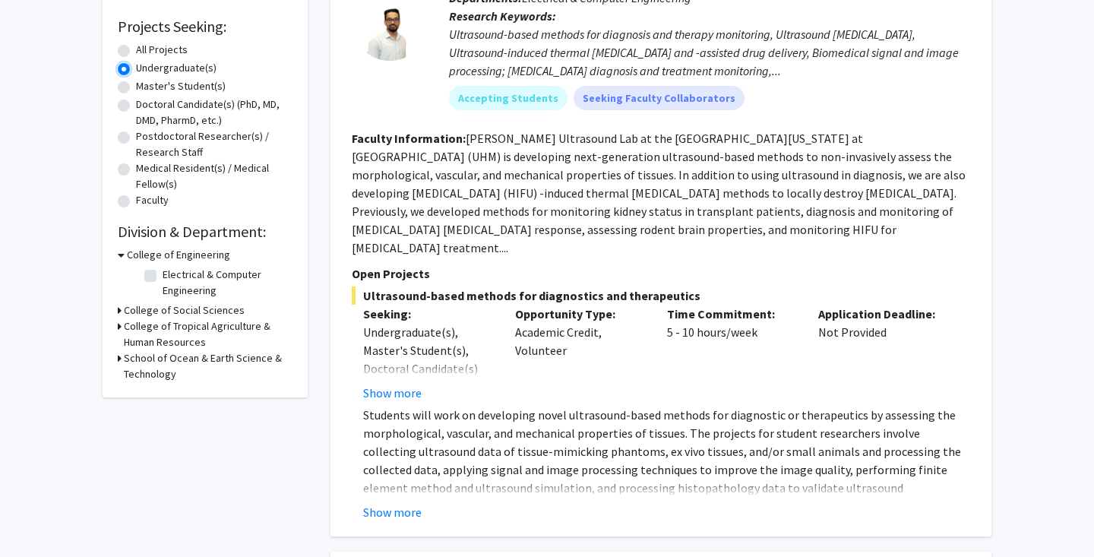
scroll to position [246, 0]
click at [122, 359] on div "School of Ocean & Earth Science & Technology" at bounding box center [205, 365] width 175 height 32
click at [130, 363] on h3 "School of Ocean & Earth Science & Technology" at bounding box center [208, 365] width 169 height 32
click at [136, 341] on h3 "College of Tropical Agriculture & Human Resources" at bounding box center [208, 333] width 169 height 32
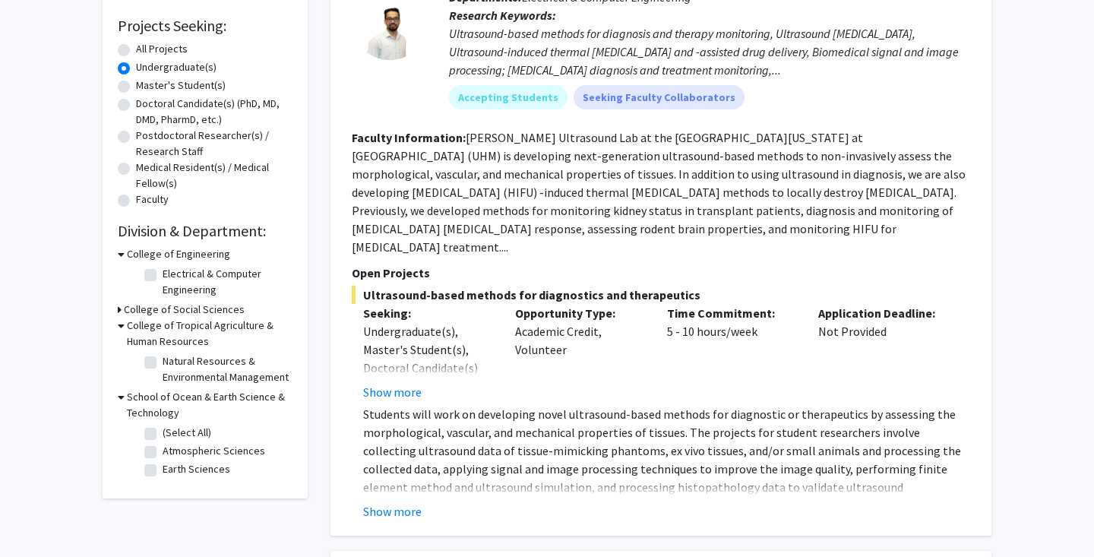
click at [161, 306] on h3 "College of Social Sciences" at bounding box center [184, 310] width 121 height 16
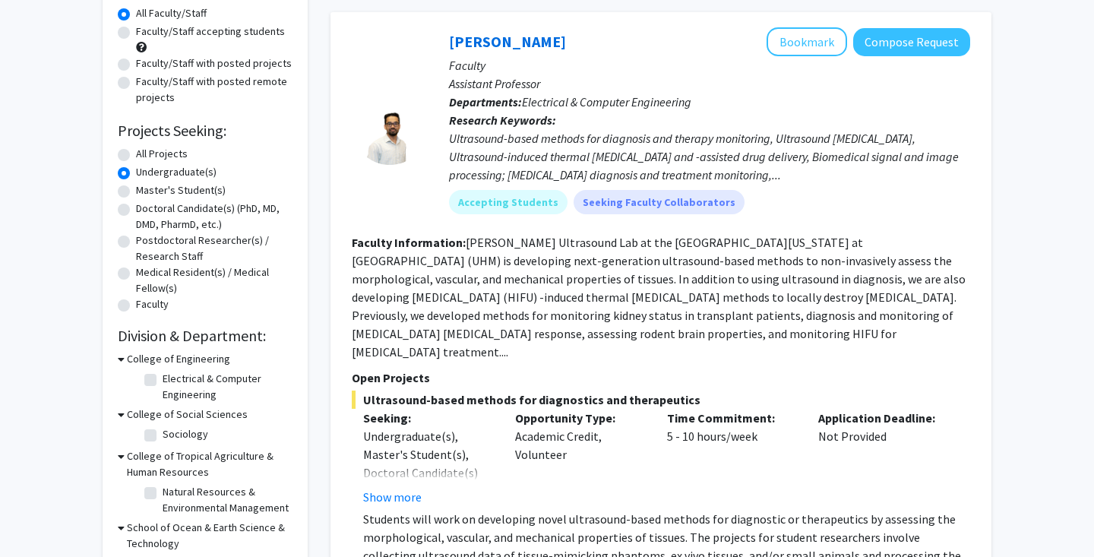
scroll to position [130, 0]
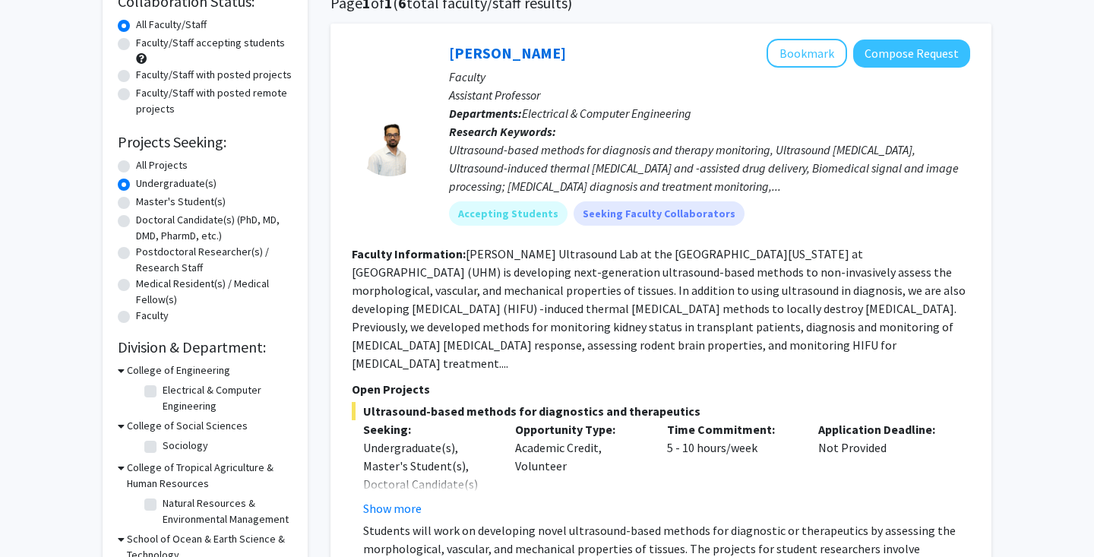
click at [140, 163] on label "All Projects" at bounding box center [162, 165] width 52 height 16
click at [140, 163] on input "All Projects" at bounding box center [141, 162] width 10 height 10
radio input "true"
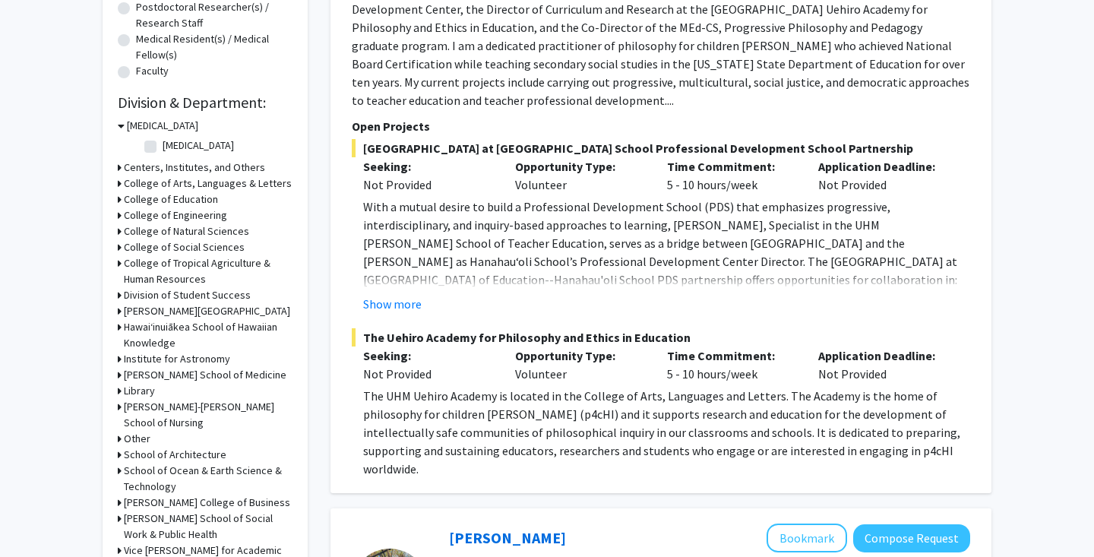
scroll to position [377, 0]
